Goal: Task Accomplishment & Management: Manage account settings

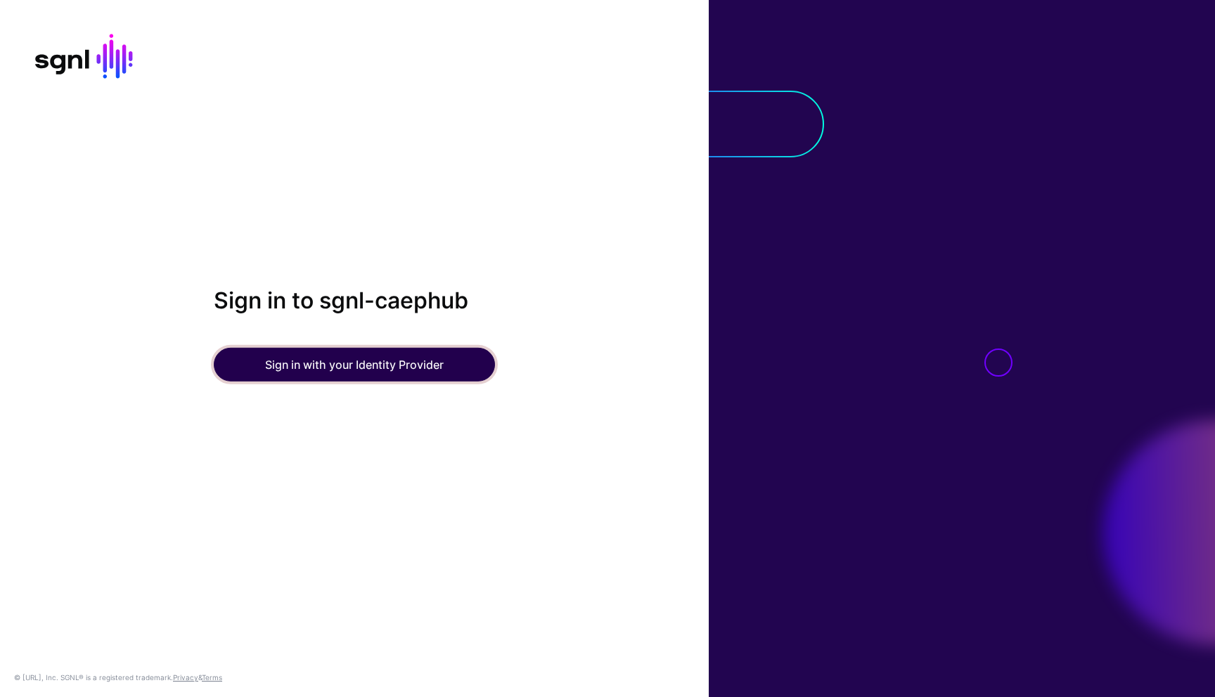
click at [373, 369] on button "Sign in with your Identity Provider" at bounding box center [354, 365] width 281 height 34
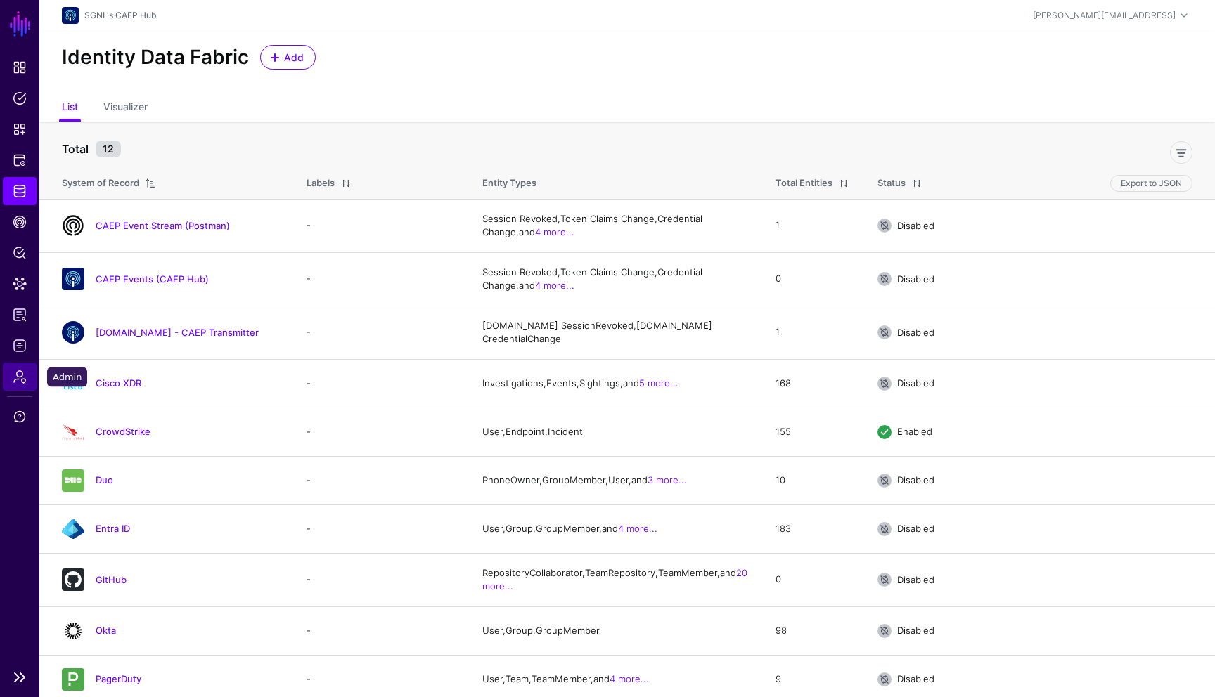
click at [30, 380] on link "Admin" at bounding box center [20, 377] width 34 height 28
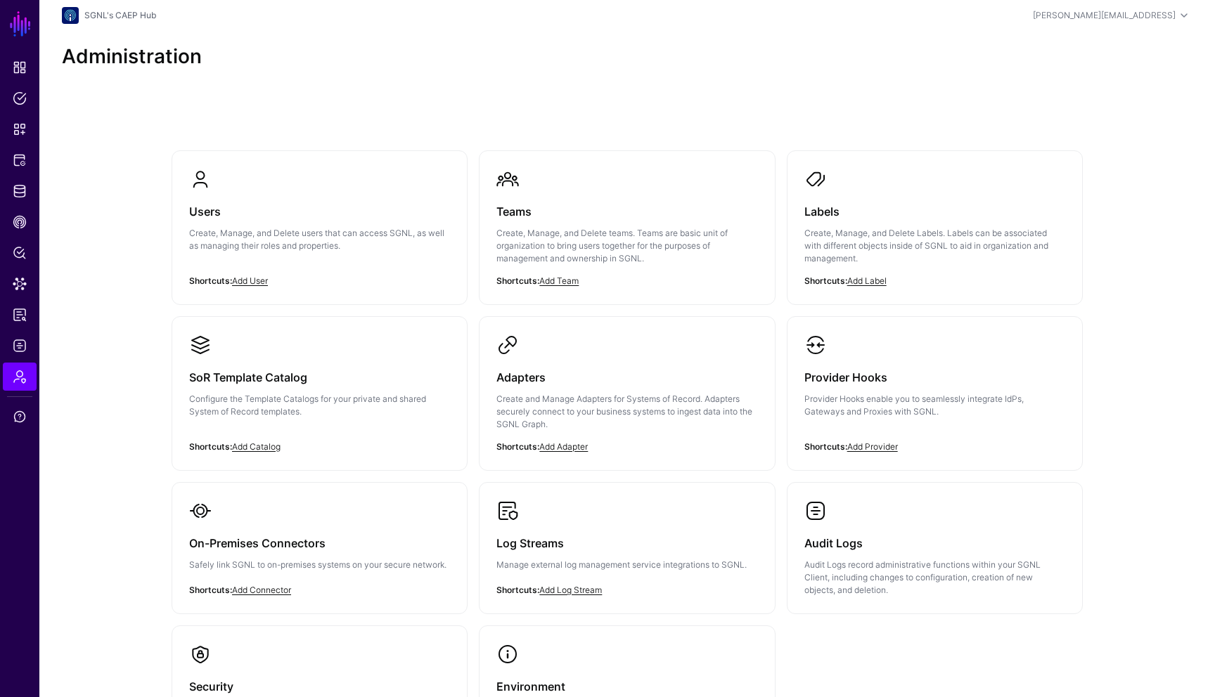
click at [344, 108] on div "Users Create, Manage, and Delete users that can access SGNL, as well as managin…" at bounding box center [627, 472] width 1012 height 756
